Goal: Task Accomplishment & Management: Use online tool/utility

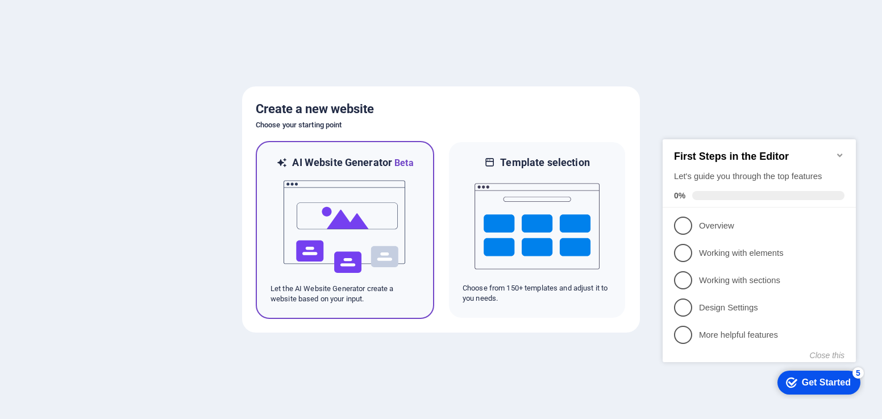
click at [337, 219] on img at bounding box center [344, 227] width 125 height 114
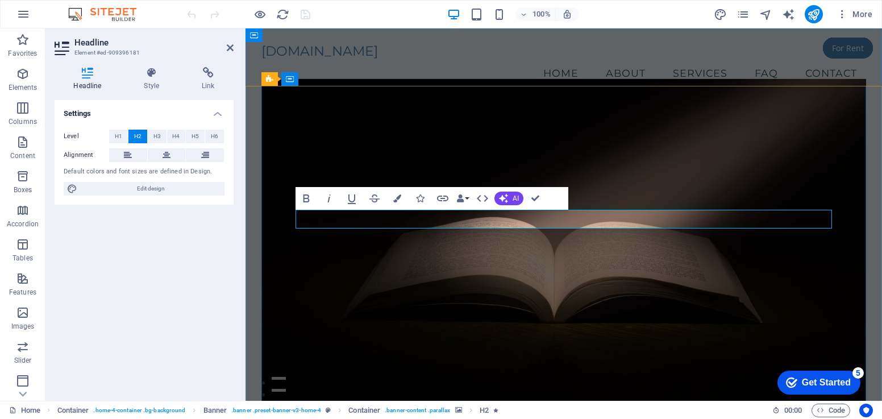
click at [144, 71] on icon at bounding box center [151, 72] width 53 height 11
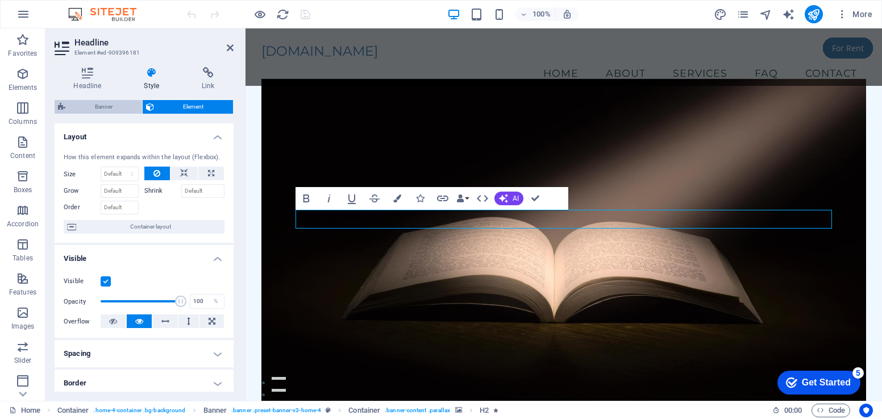
click at [102, 105] on span "Banner" at bounding box center [104, 107] width 70 height 14
select select "preset-banner-v3-home-4"
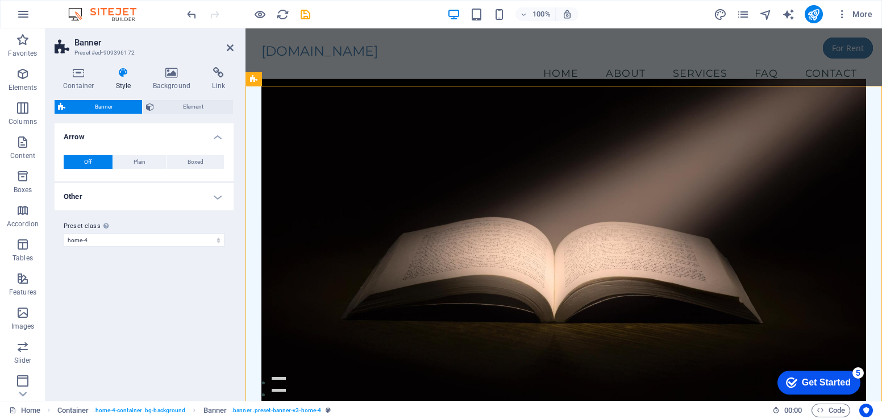
click at [699, 357] on figure at bounding box center [563, 248] width 604 height 339
